Goal: Task Accomplishment & Management: Manage account settings

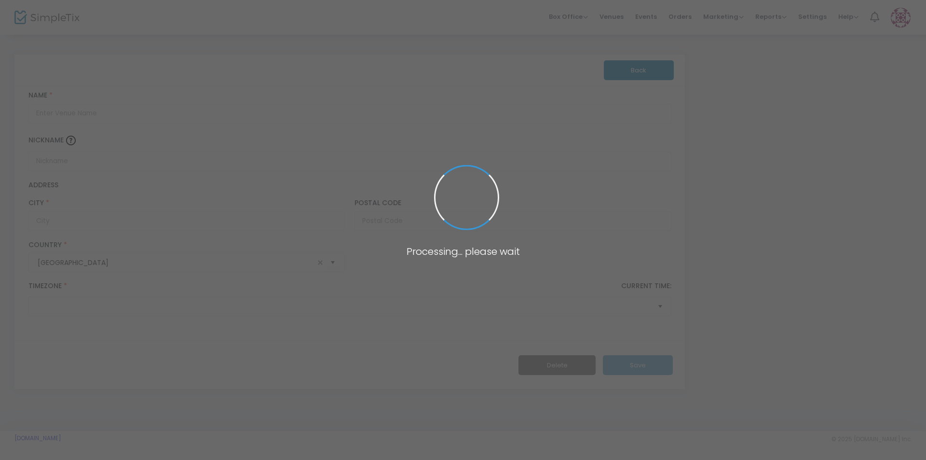
type input "[GEOGRAPHIC_DATA]"
type input "89117"
type input "[GEOGRAPHIC_DATA]"
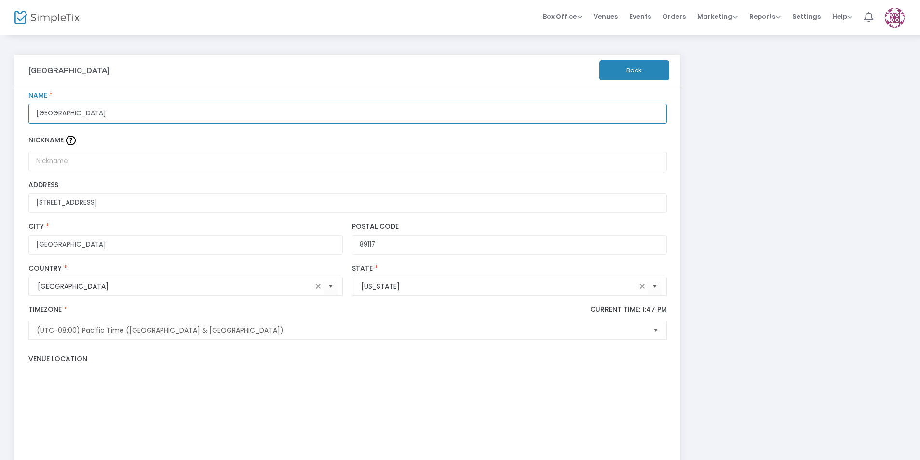
drag, startPoint x: 109, startPoint y: 111, endPoint x: 9, endPoint y: 113, distance: 100.8
click at [9, 113] on div "[GEOGRAPHIC_DATA] Back [GEOGRAPHIC_DATA] Name * Nickname [STREET_ADDRESS] Addre…" at bounding box center [460, 416] width 920 height 764
type input "Enterprise Library"
drag, startPoint x: 126, startPoint y: 207, endPoint x: 9, endPoint y: 206, distance: 116.7
click at [9, 206] on div "Enterprise Library Back Enterprise Library Name * Nickname [STREET_ADDRESS] Pos…" at bounding box center [460, 416] width 920 height 764
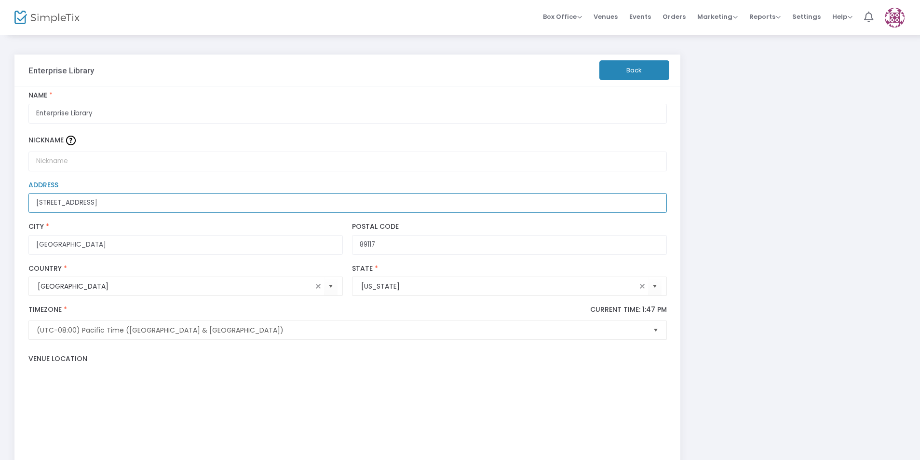
click at [145, 202] on input "[STREET_ADDRESS]" at bounding box center [347, 203] width 639 height 20
drag, startPoint x: 143, startPoint y: 202, endPoint x: 30, endPoint y: 201, distance: 112.9
click at [29, 202] on input "[STREET_ADDRESS]" at bounding box center [347, 203] width 639 height 20
paste input "[STREET_ADDRESS]"
drag, startPoint x: 210, startPoint y: 198, endPoint x: 109, endPoint y: 204, distance: 101.5
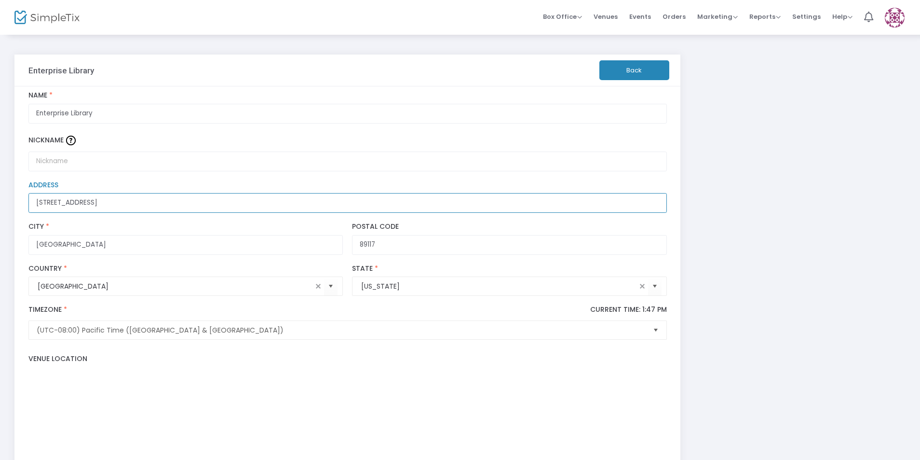
click at [109, 204] on input "[STREET_ADDRESS]" at bounding box center [347, 203] width 639 height 20
type input "[STREET_ADDRESS]"
click at [149, 238] on input "[GEOGRAPHIC_DATA]" at bounding box center [185, 245] width 314 height 20
click at [431, 248] on input "89117" at bounding box center [509, 245] width 314 height 20
type input "89123"
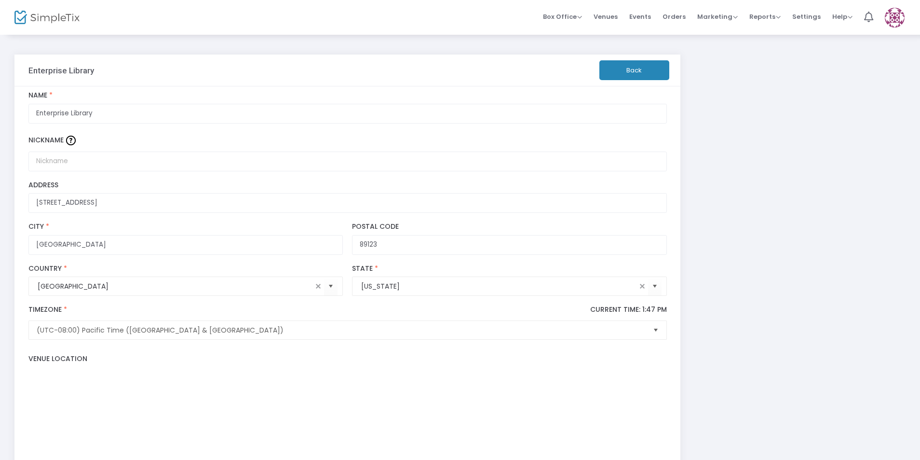
click at [235, 305] on div "(UTC-08:00) Pacific Time ([GEOGRAPHIC_DATA] & [GEOGRAPHIC_DATA]) Timezone * Cur…" at bounding box center [348, 322] width 648 height 44
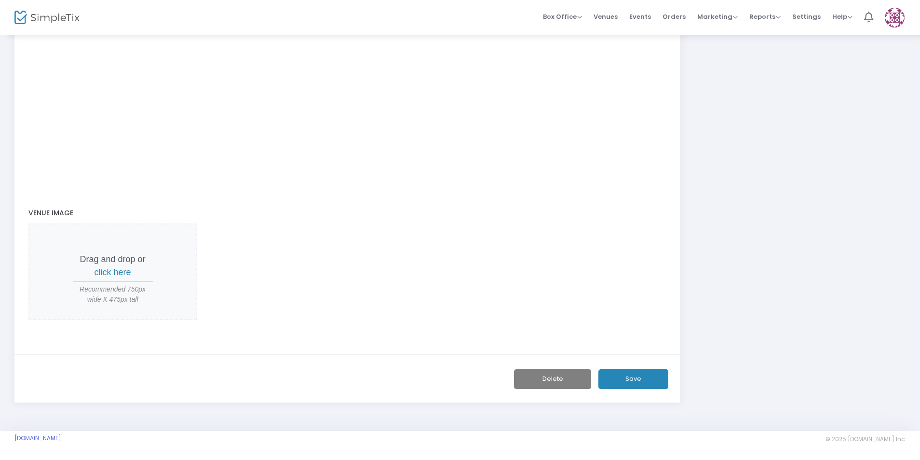
click at [622, 388] on button "Save" at bounding box center [634, 379] width 70 height 20
click at [109, 273] on span "click here" at bounding box center [113, 272] width 37 height 10
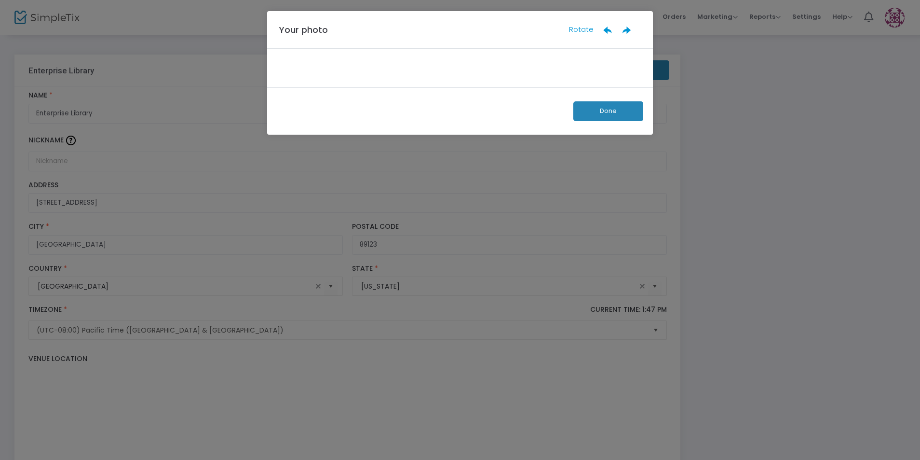
scroll to position [0, 0]
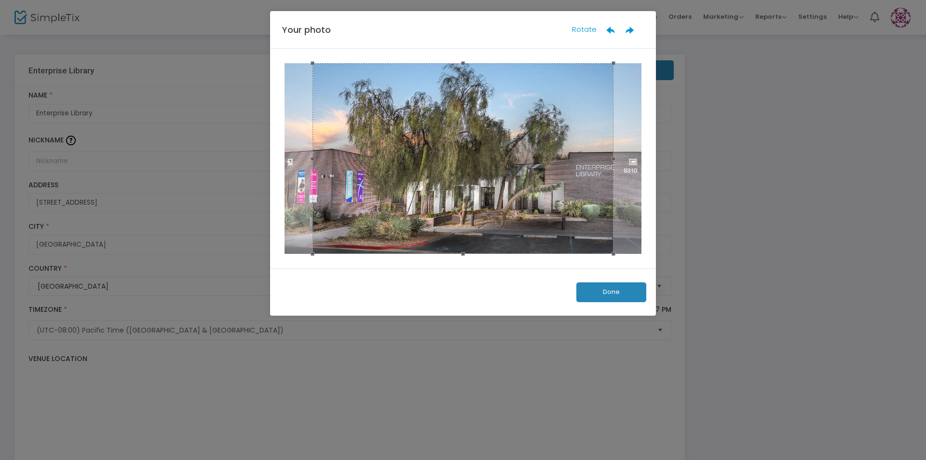
drag, startPoint x: 614, startPoint y: 158, endPoint x: 641, endPoint y: 159, distance: 26.1
click at [641, 159] on div at bounding box center [463, 158] width 357 height 191
drag, startPoint x: 311, startPoint y: 157, endPoint x: 299, endPoint y: 172, distance: 18.8
click at [299, 172] on div at bounding box center [463, 158] width 357 height 191
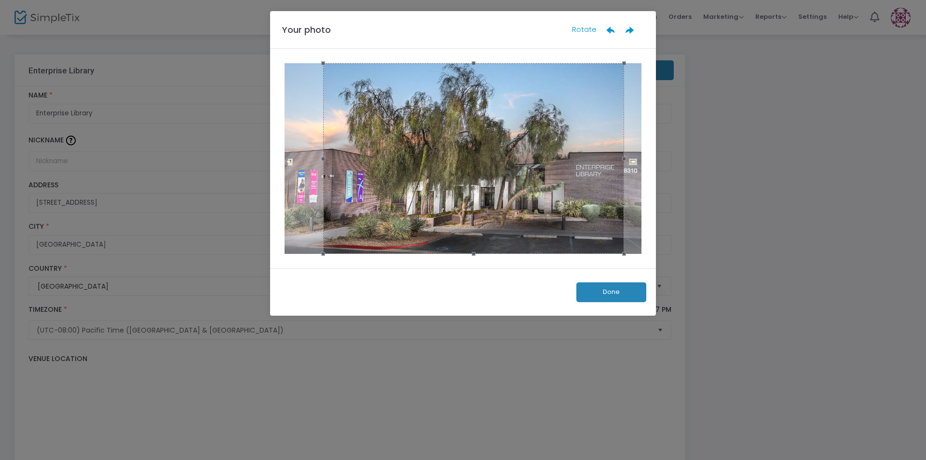
drag, startPoint x: 458, startPoint y: 165, endPoint x: 468, endPoint y: 174, distance: 13.4
click at [468, 174] on div at bounding box center [473, 158] width 301 height 191
click at [603, 290] on button "Done" at bounding box center [611, 292] width 70 height 20
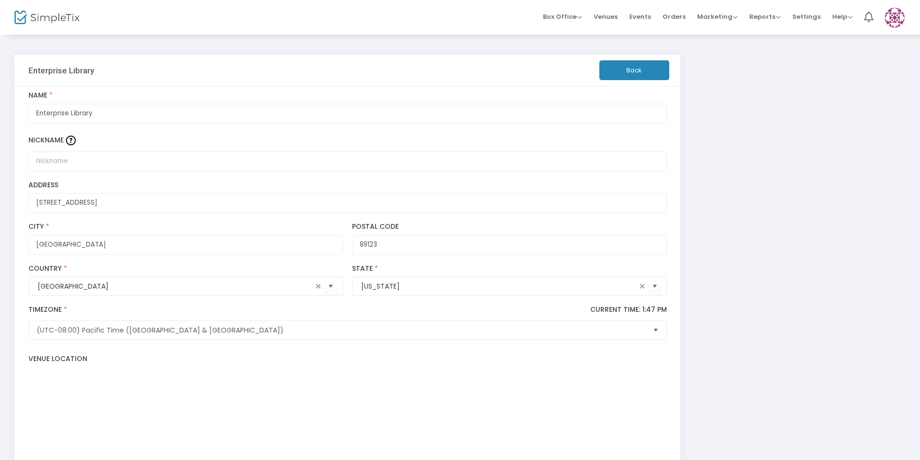
click at [618, 67] on button "Back" at bounding box center [635, 70] width 70 height 20
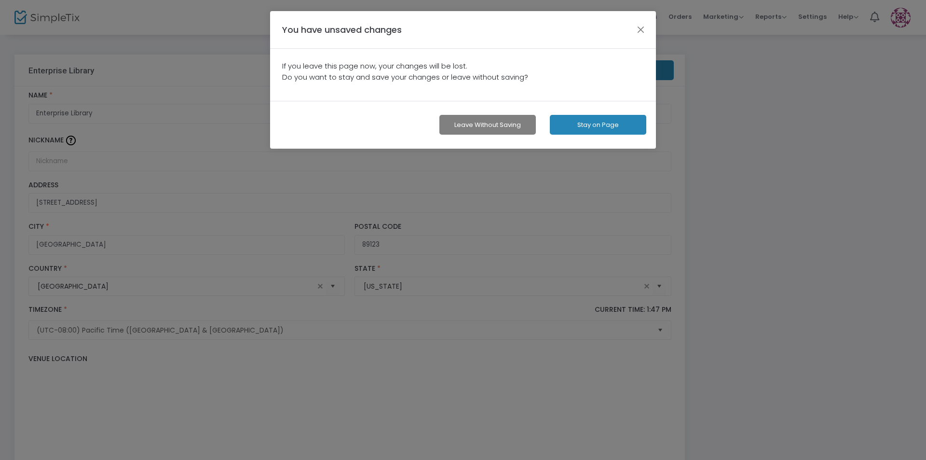
click at [589, 129] on button "Stay on Page" at bounding box center [598, 125] width 96 height 20
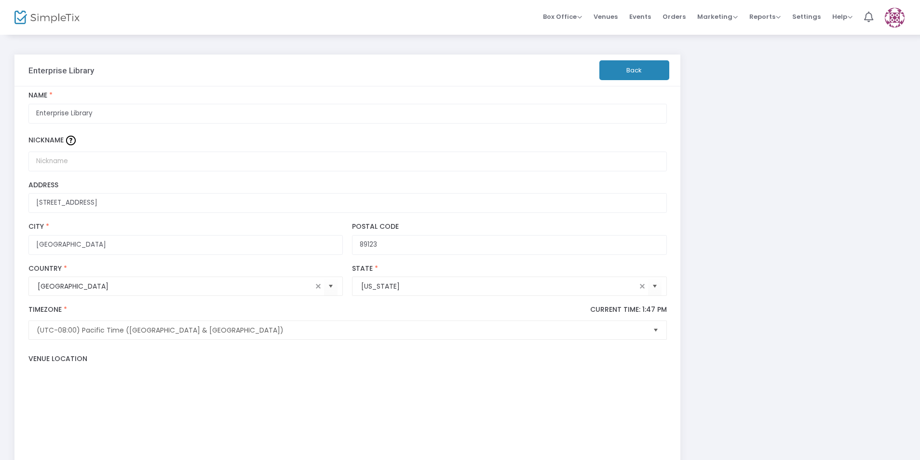
scroll to position [378, 0]
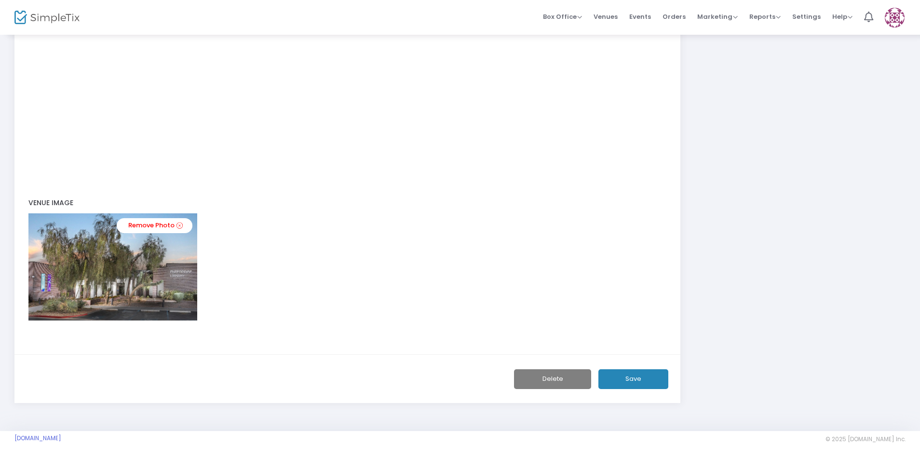
click at [630, 377] on button "Save" at bounding box center [634, 379] width 70 height 20
click at [636, 363] on div "Save Delete" at bounding box center [347, 378] width 666 height 49
click at [630, 380] on button "Save" at bounding box center [634, 379] width 70 height 20
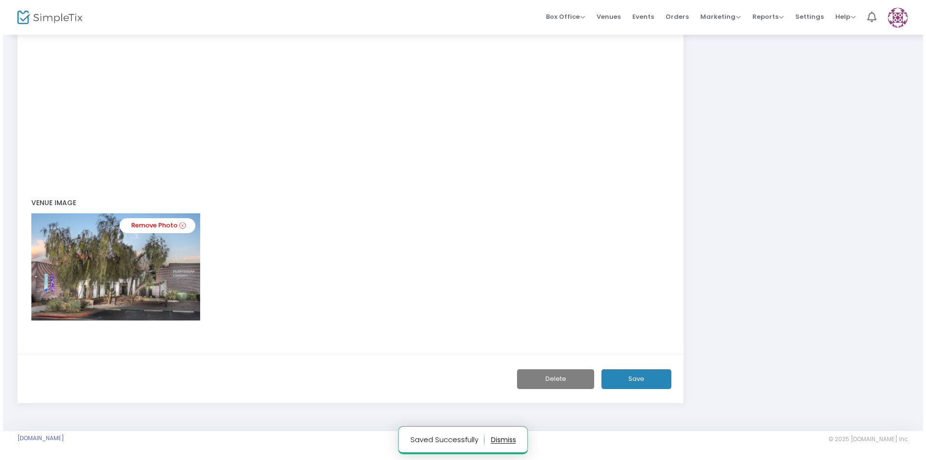
scroll to position [0, 0]
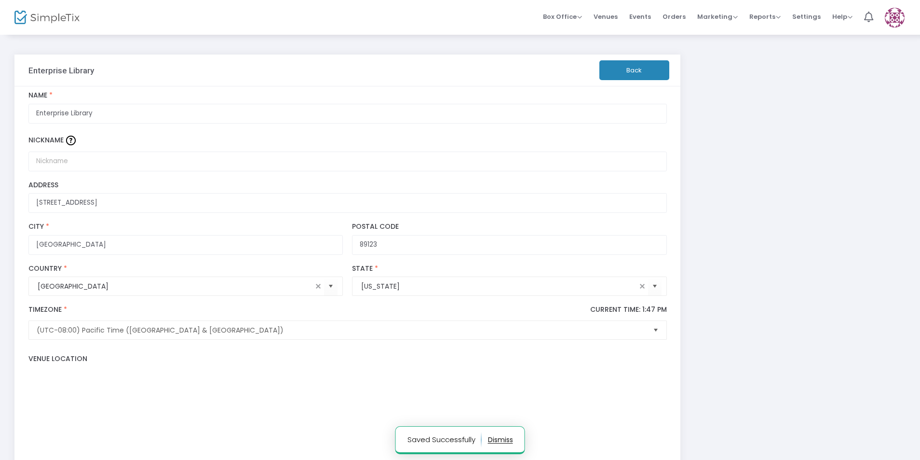
click at [639, 67] on button "Back" at bounding box center [635, 70] width 70 height 20
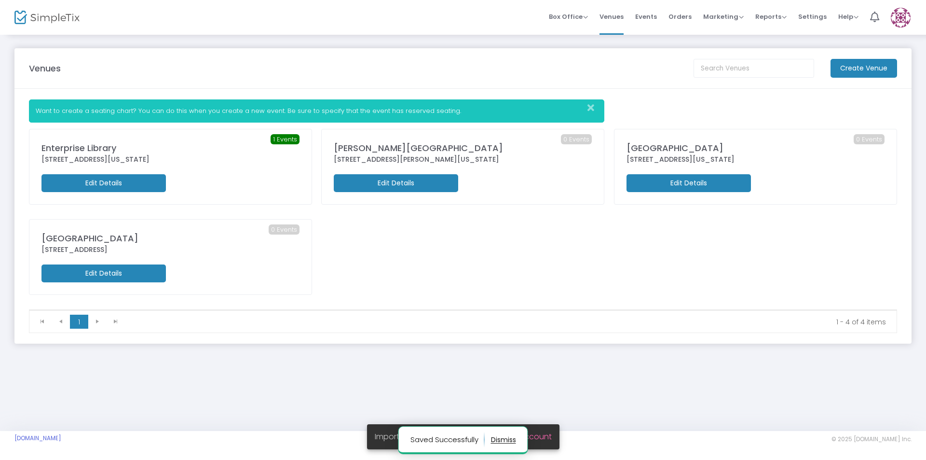
click at [40, 17] on img at bounding box center [46, 18] width 65 height 14
